Goal: Task Accomplishment & Management: Use online tool/utility

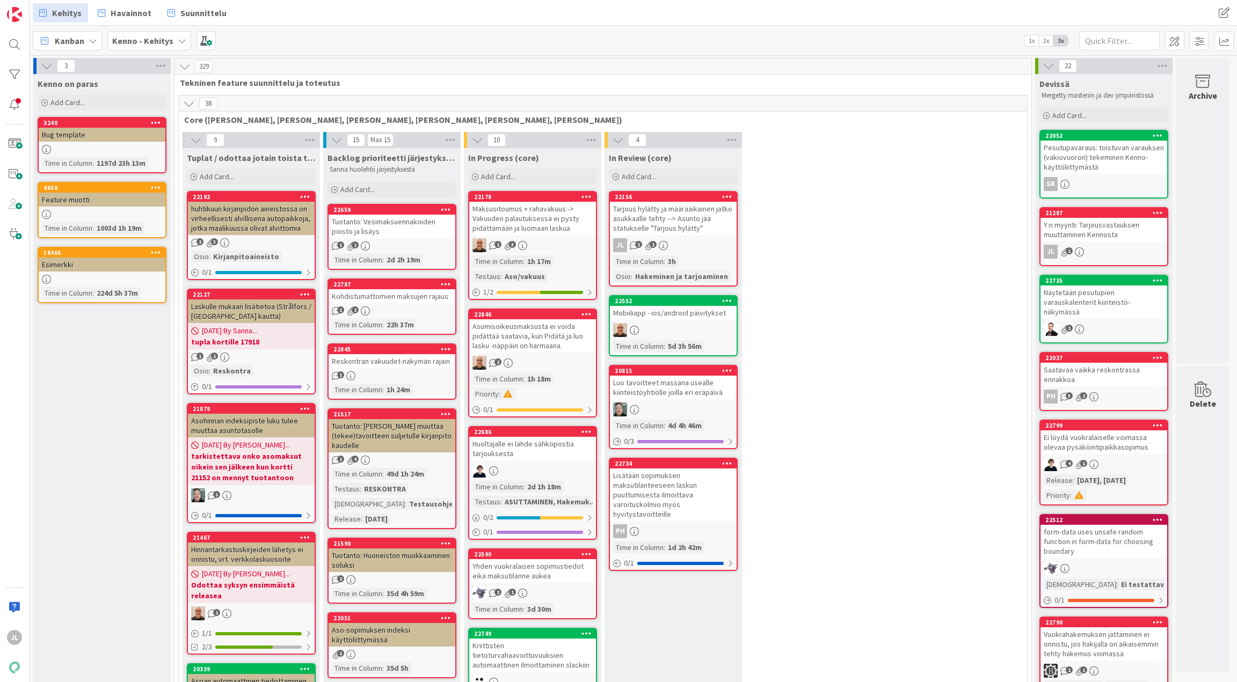
click at [410, 234] on div "Tuotanto: Vesimaksuennakoiden poisto ja lisäys" at bounding box center [392, 227] width 127 height 24
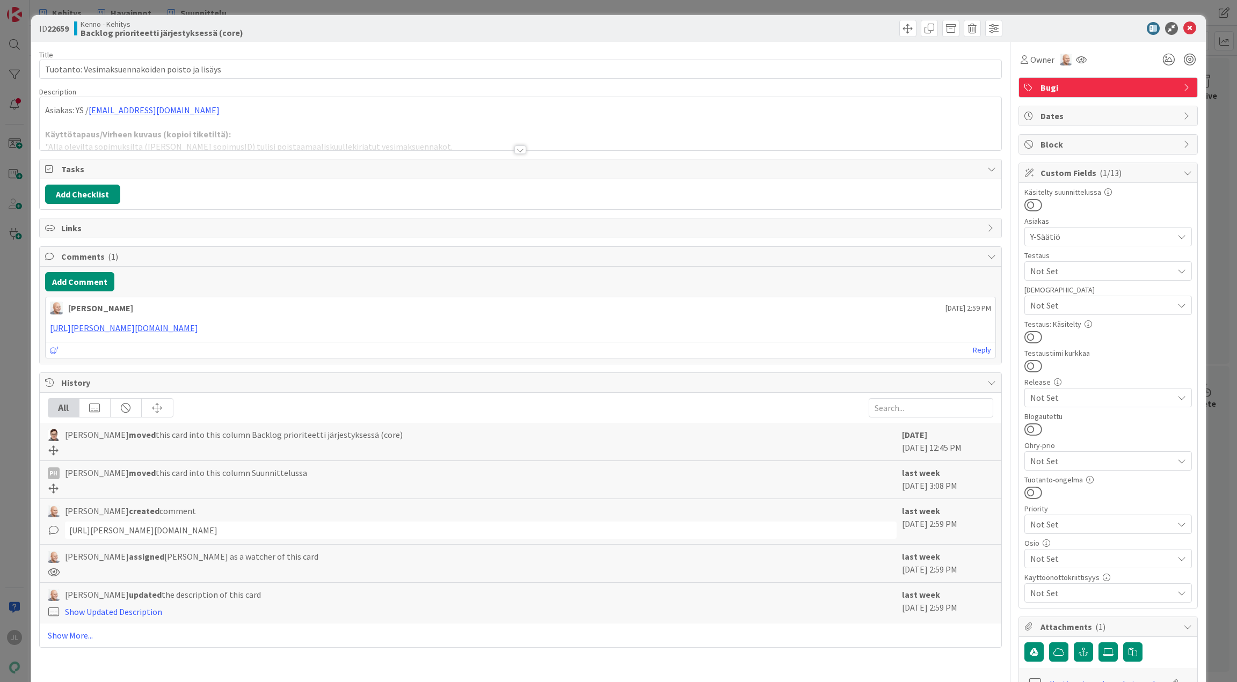
click at [465, 123] on div at bounding box center [521, 136] width 962 height 27
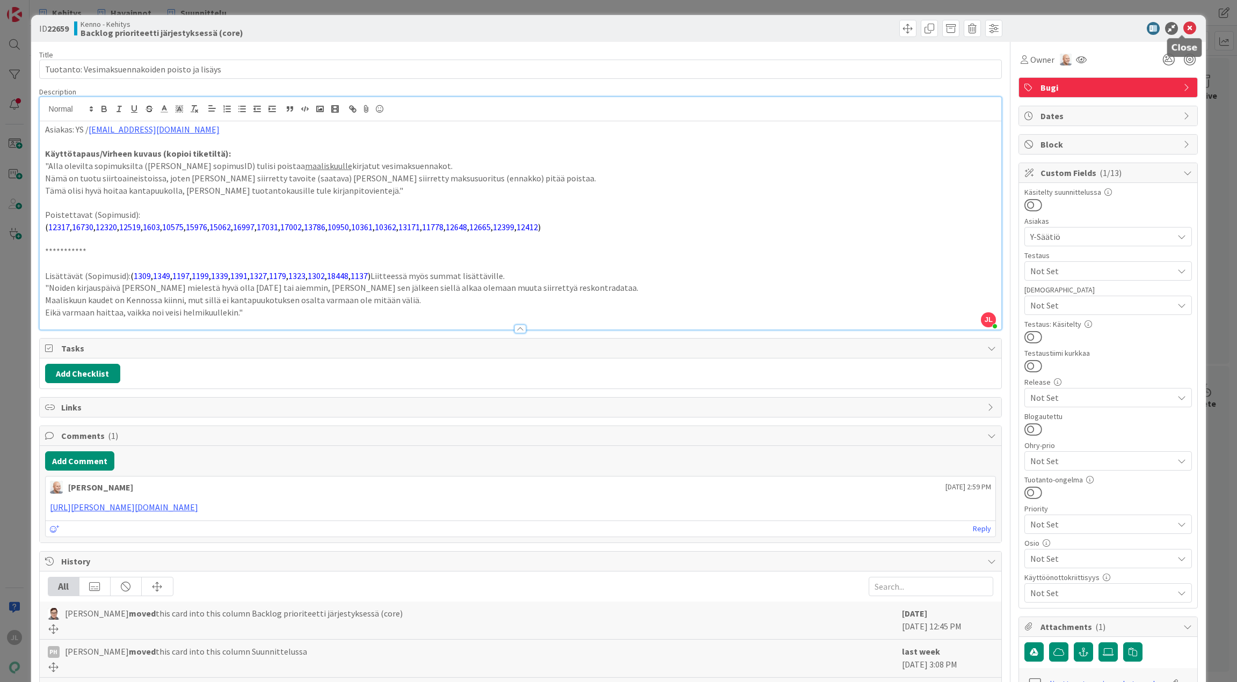
click at [1183, 28] on icon at bounding box center [1189, 28] width 13 height 13
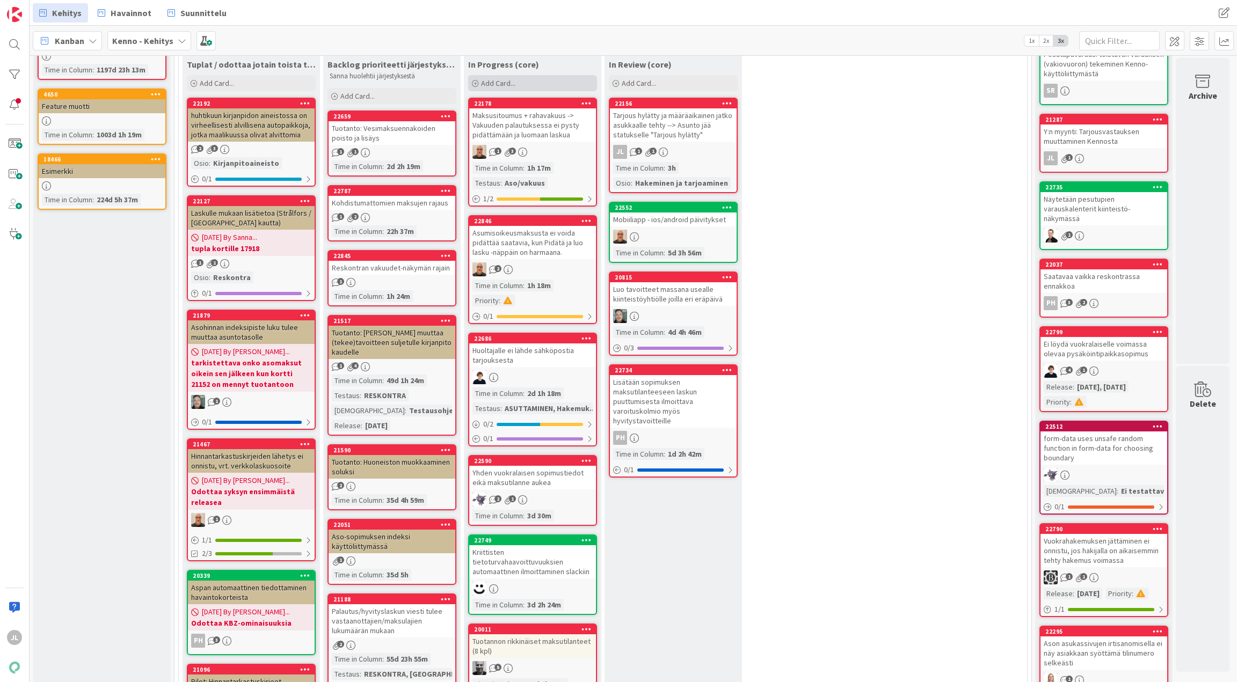
scroll to position [94, 0]
click at [414, 267] on div "Reskontran vakuudet-näkymän rajain" at bounding box center [392, 267] width 127 height 14
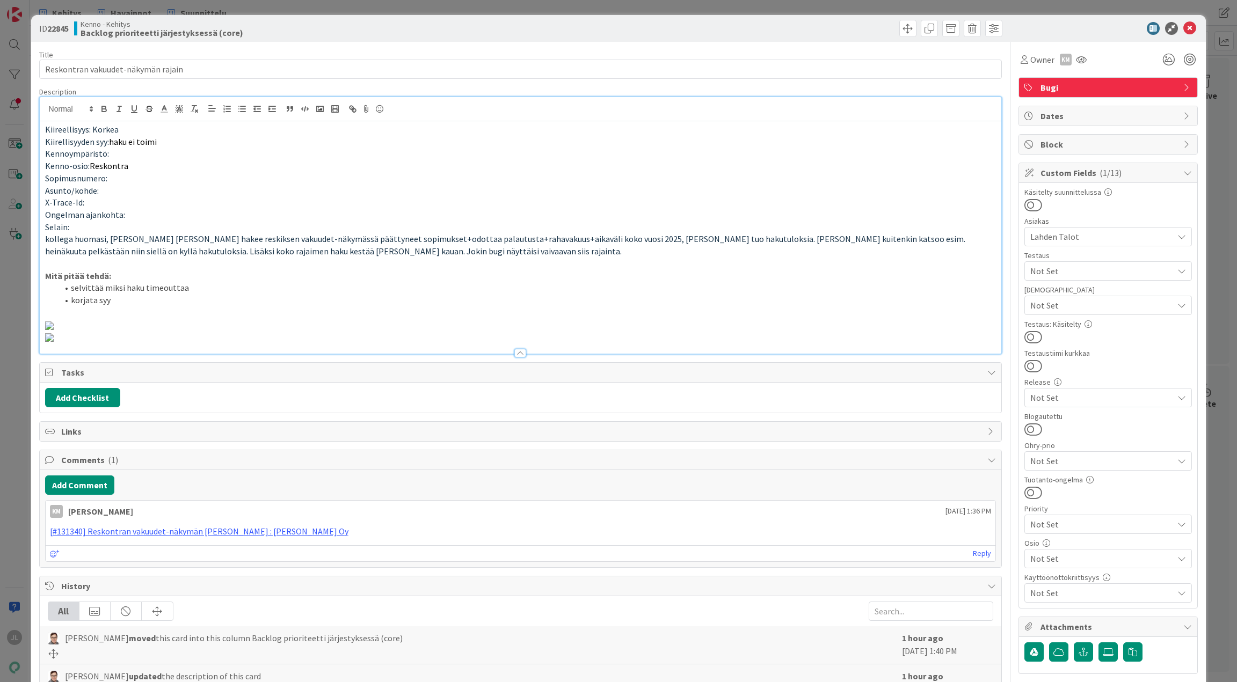
click at [418, 118] on div "Kiireellisyys: Korkea Kiirellisyyden syy: haku ei toimi Kennoympäristö: Kenno-o…" at bounding box center [521, 225] width 962 height 257
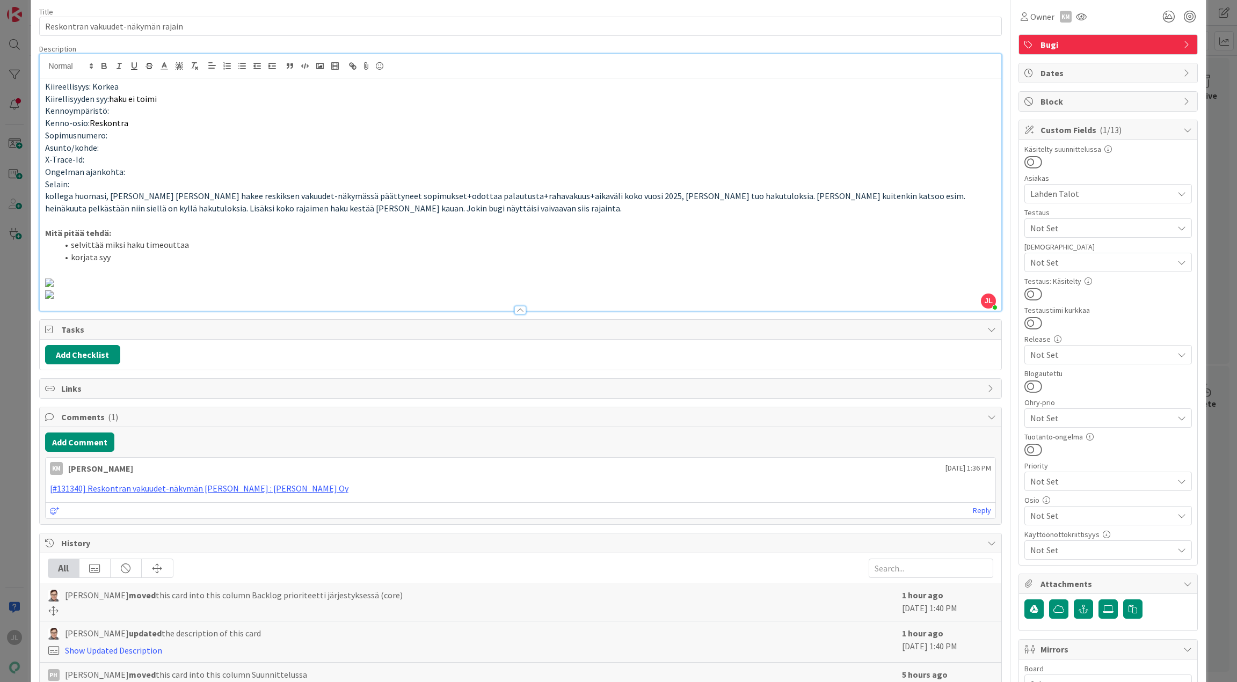
scroll to position [42, 0]
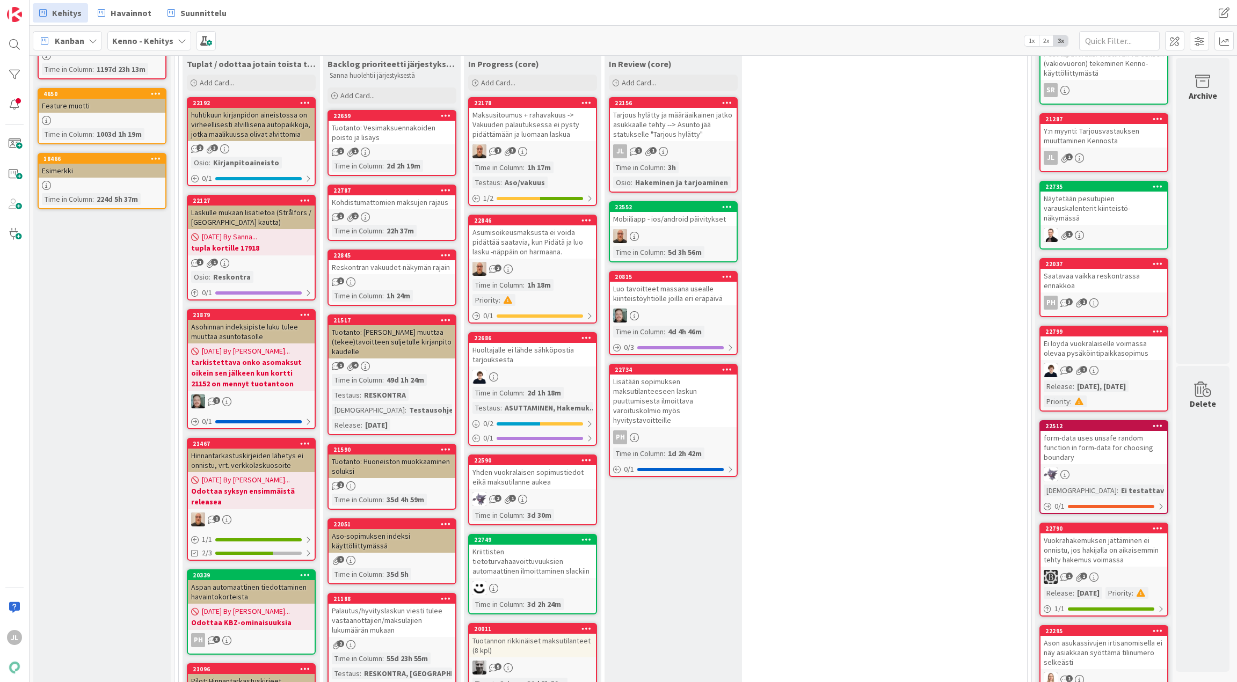
scroll to position [141, 0]
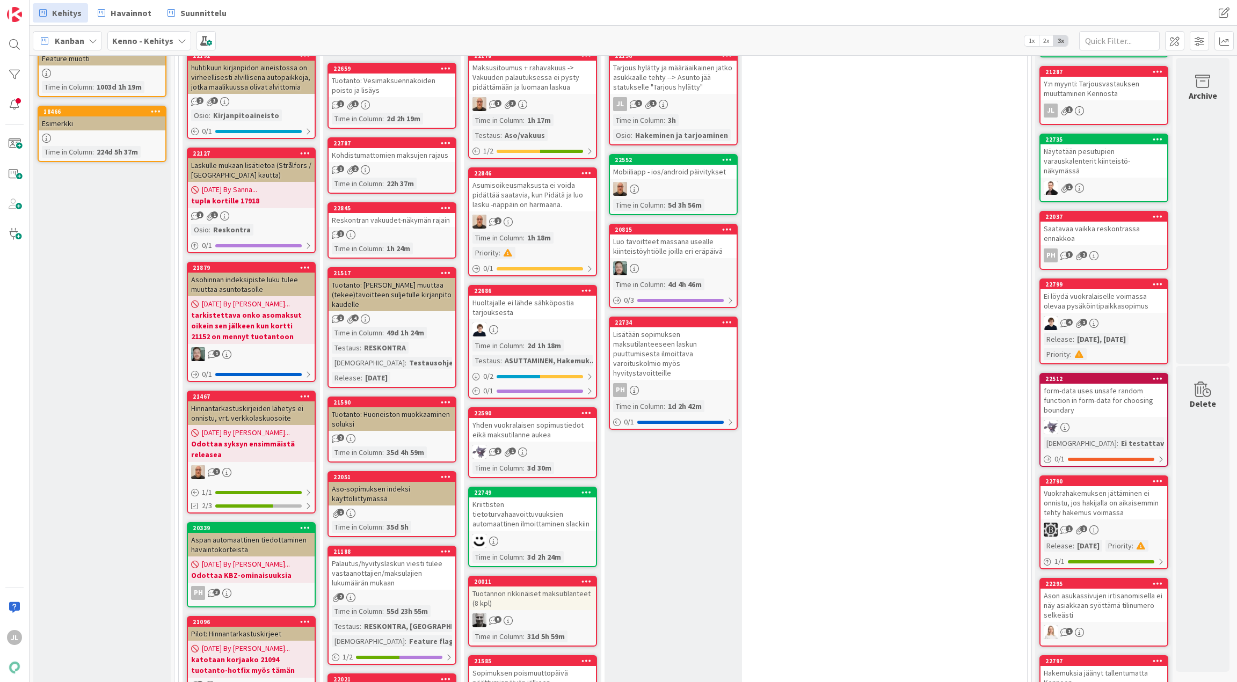
click at [377, 410] on div "Tuotanto: Huoneiston muokkaaminen soluksi" at bounding box center [392, 420] width 127 height 24
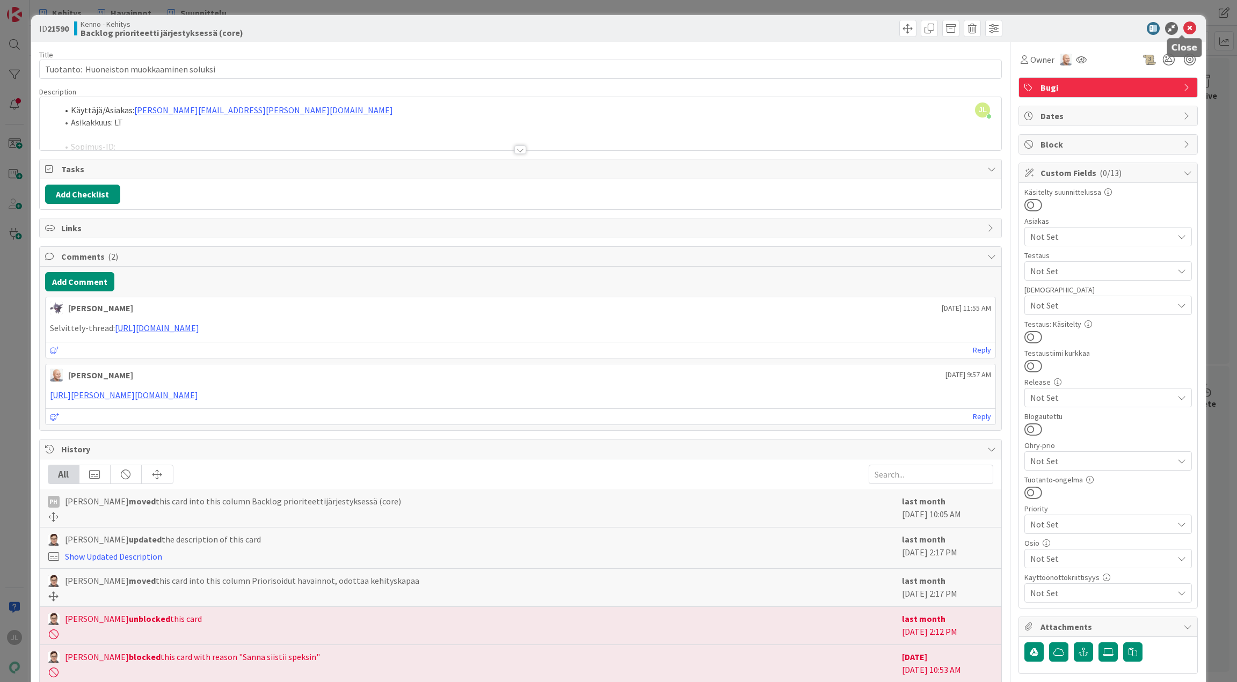
click at [1187, 22] on icon at bounding box center [1189, 28] width 13 height 13
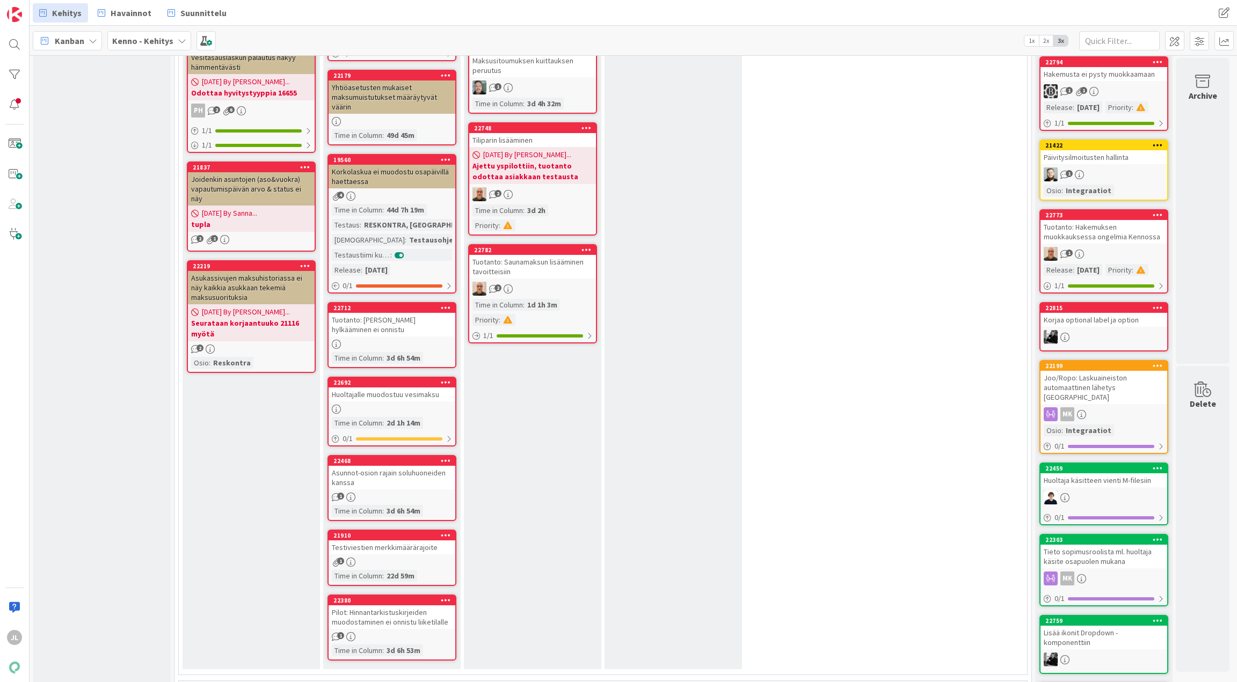
scroll to position [835, 0]
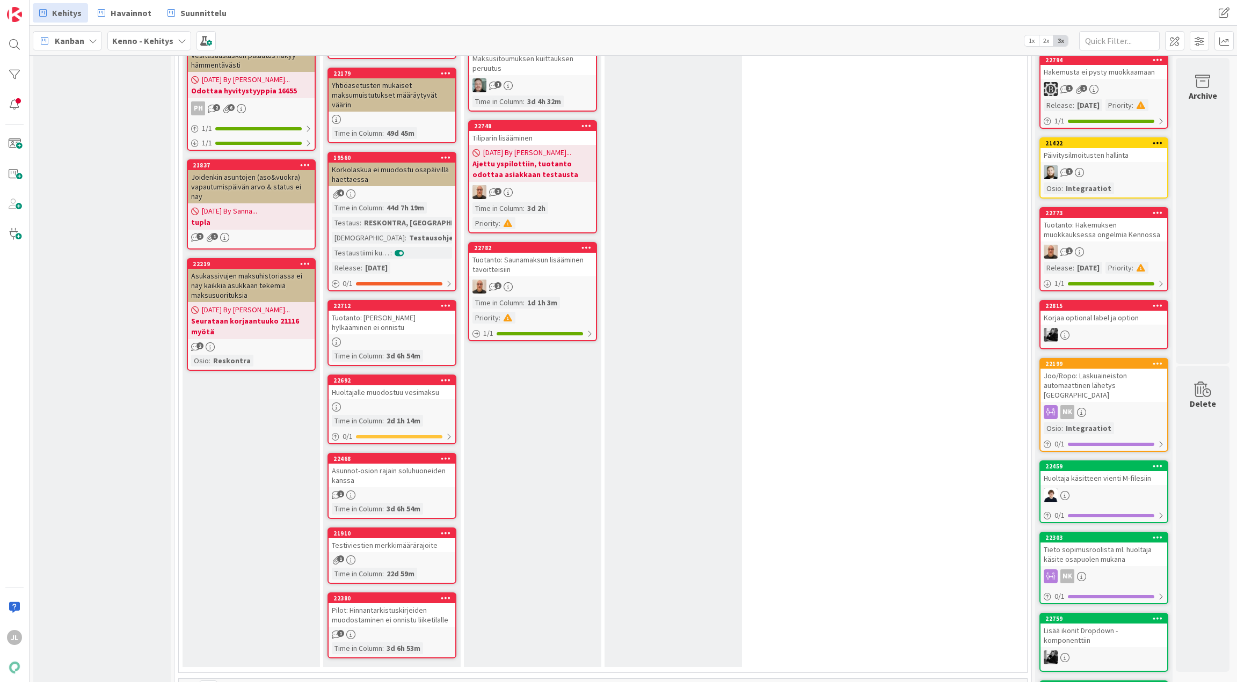
click at [426, 322] on div "Tuotanto: [PERSON_NAME] hylkääminen ei onnistu" at bounding box center [392, 323] width 127 height 24
select select "sql"
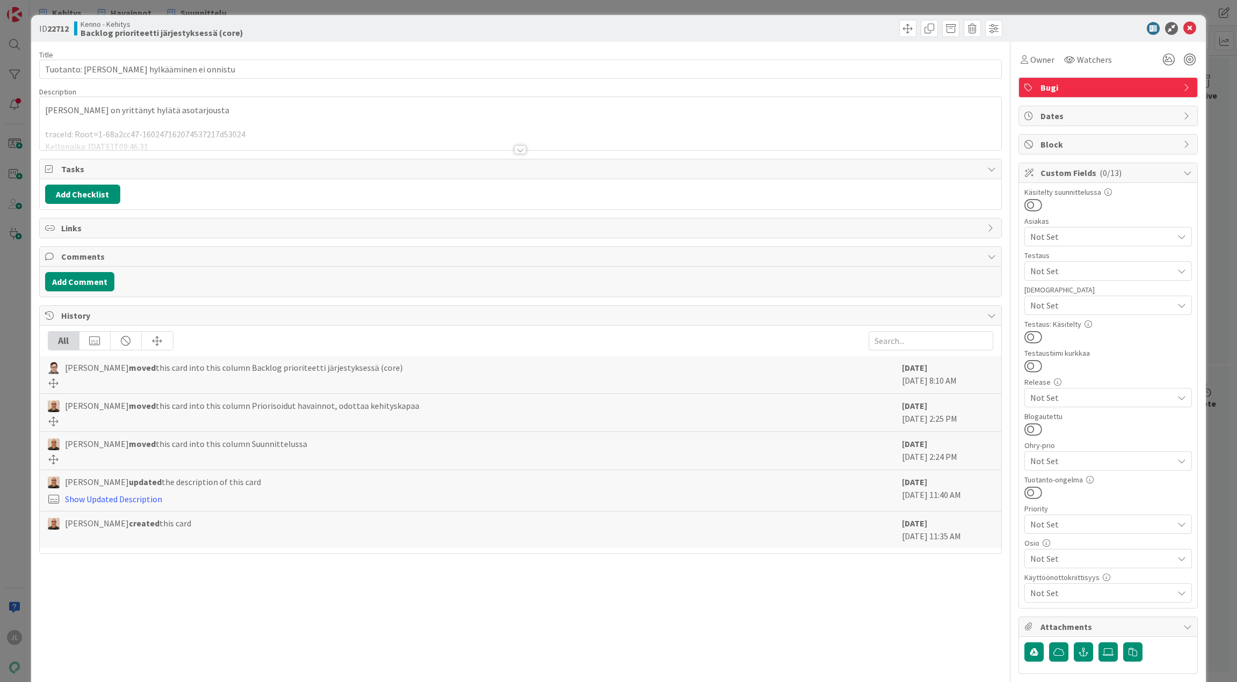
click at [404, 133] on div at bounding box center [521, 136] width 962 height 27
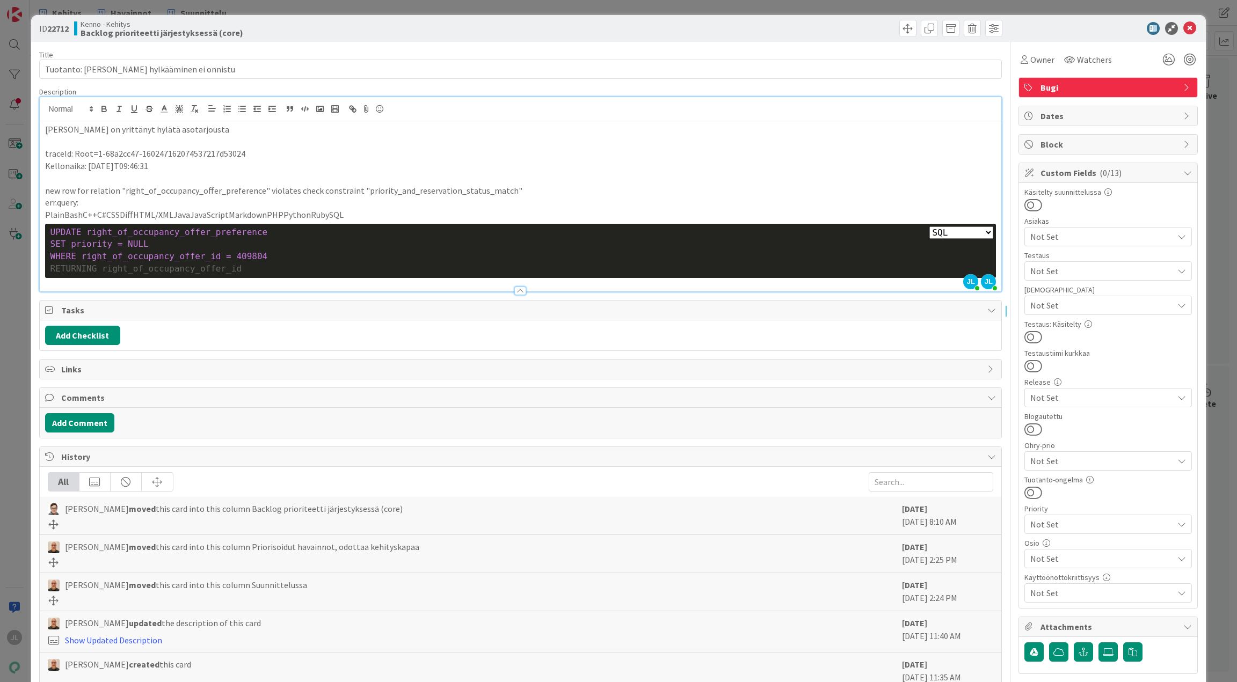
click at [432, 191] on p "new row for relation "right_of_occupancy_offer_preference" violates check const…" at bounding box center [520, 191] width 951 height 12
copy p "priority_and_reservation_status_match"
click at [486, 144] on p at bounding box center [520, 142] width 951 height 12
click at [1031, 51] on div "Owner" at bounding box center [1037, 59] width 38 height 19
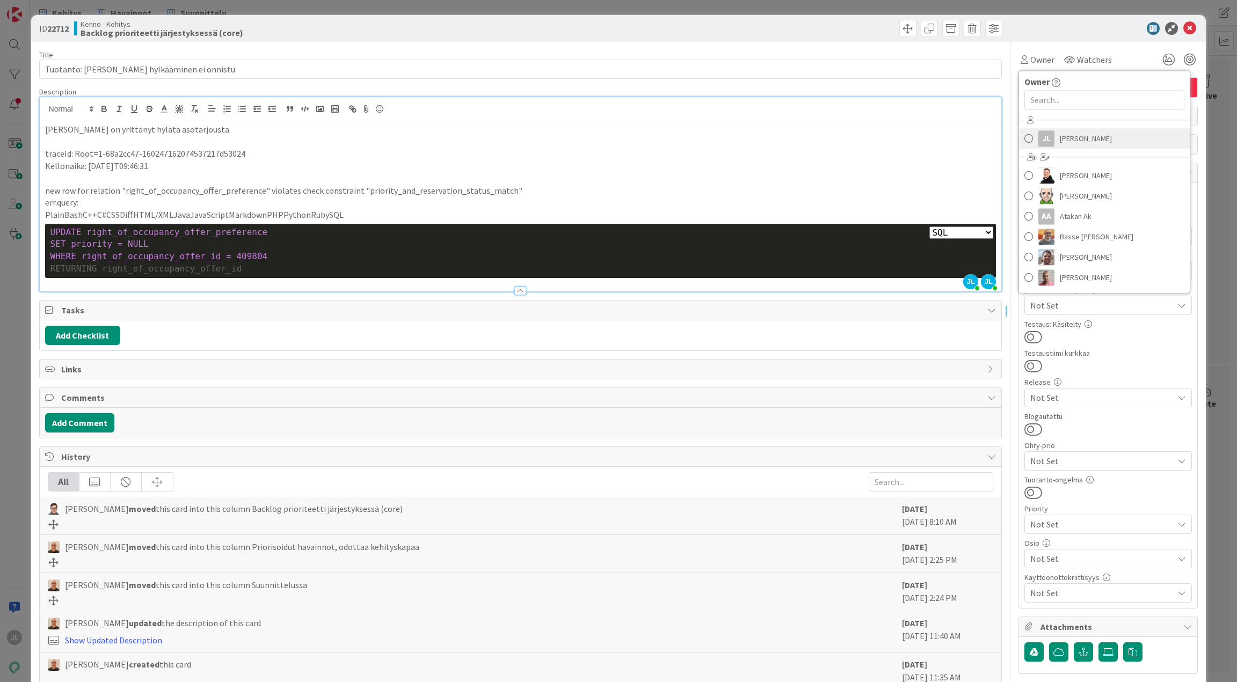
click at [1072, 141] on span "[PERSON_NAME]" at bounding box center [1086, 138] width 52 height 16
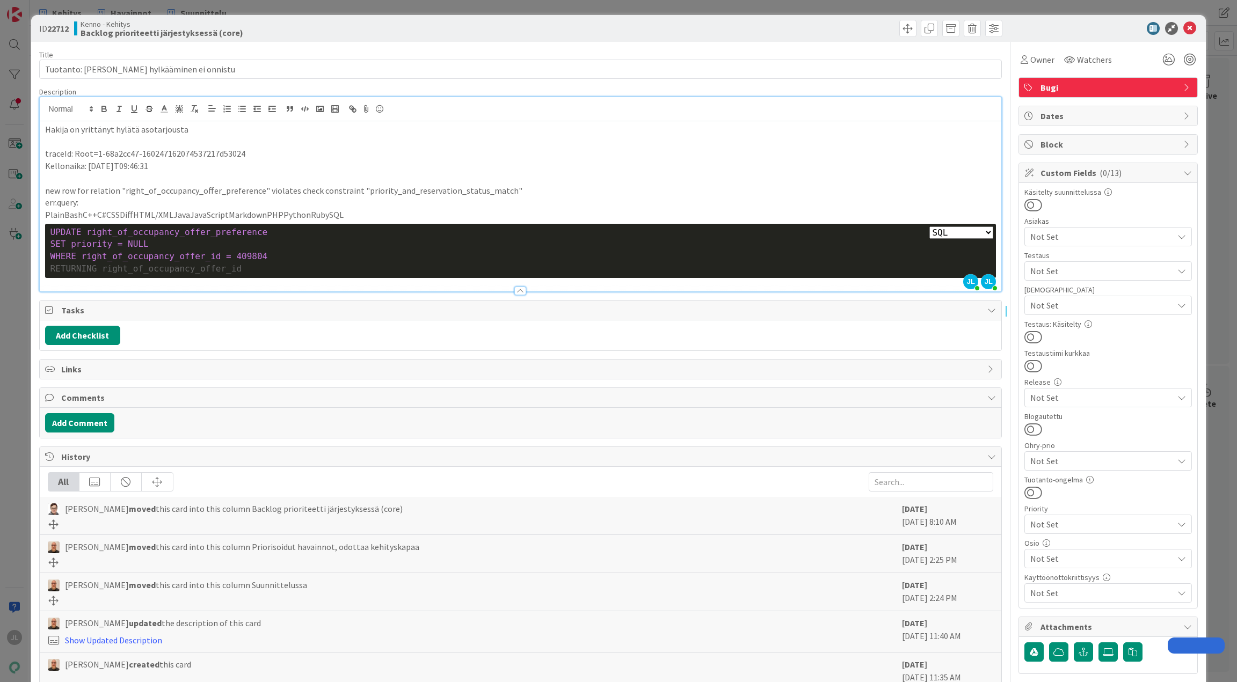
select select "sql"
